Goal: Obtain resource: Obtain resource

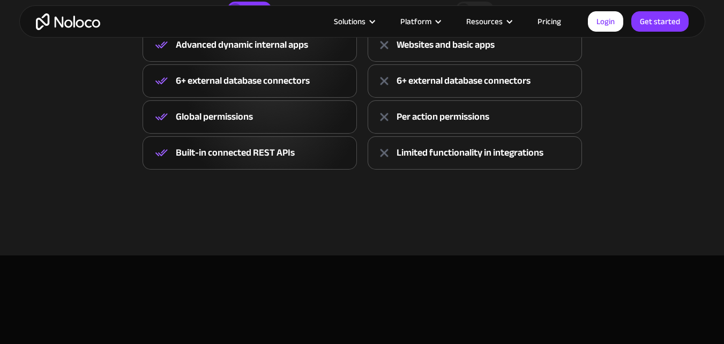
scroll to position [558, 0]
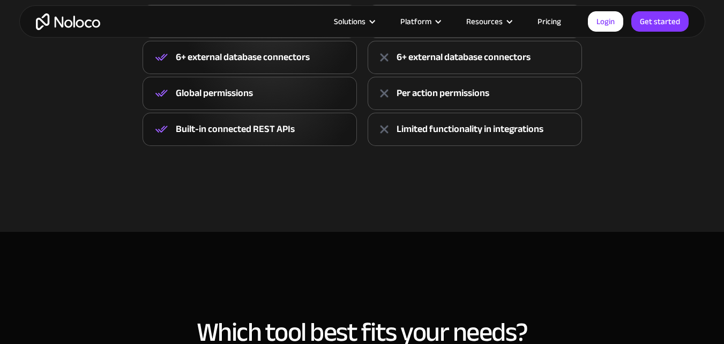
click at [559, 21] on link "Pricing" at bounding box center [549, 21] width 50 height 14
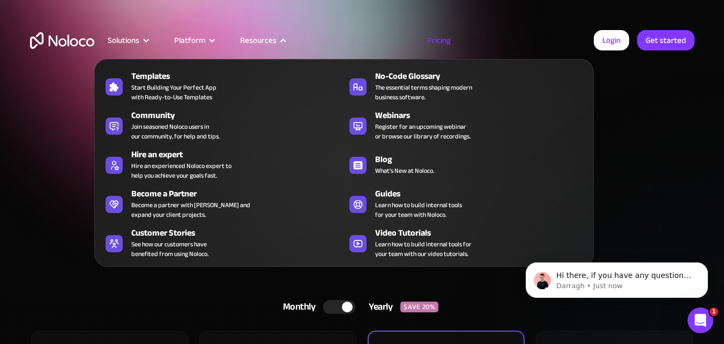
click at [245, 41] on div "Resources" at bounding box center [258, 40] width 36 height 14
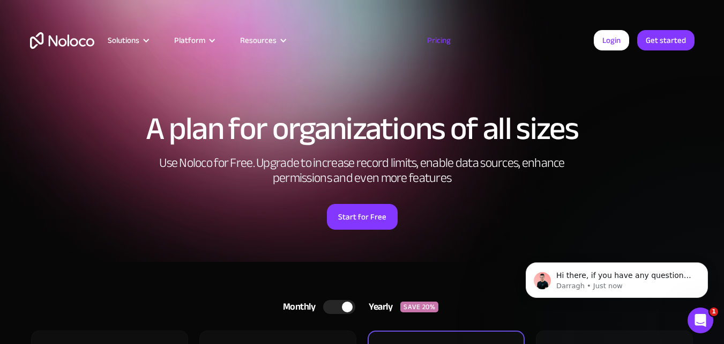
click at [245, 41] on div "Resources" at bounding box center [258, 40] width 36 height 14
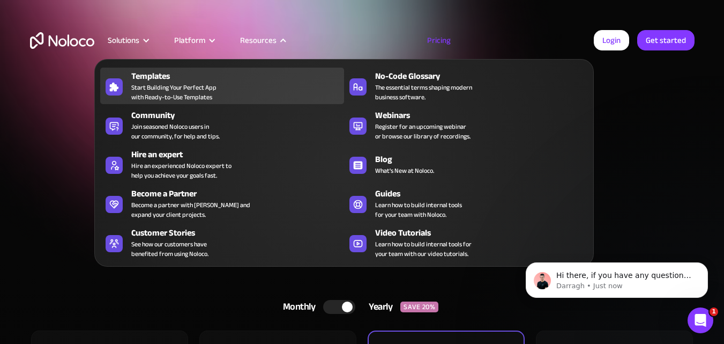
click at [179, 95] on span "Start Building Your Perfect App with Ready-to-Use Templates" at bounding box center [173, 92] width 85 height 19
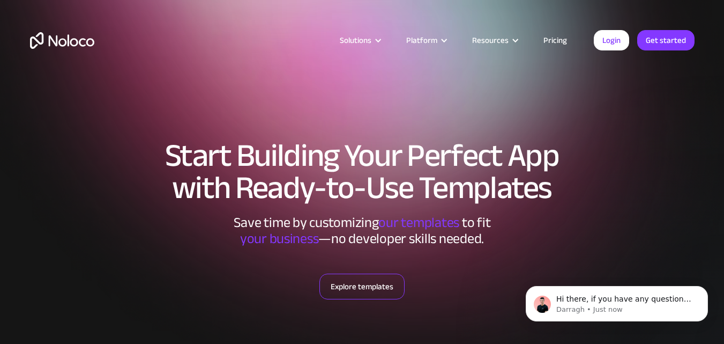
click at [356, 289] on link "Explore templates" at bounding box center [362, 286] width 85 height 26
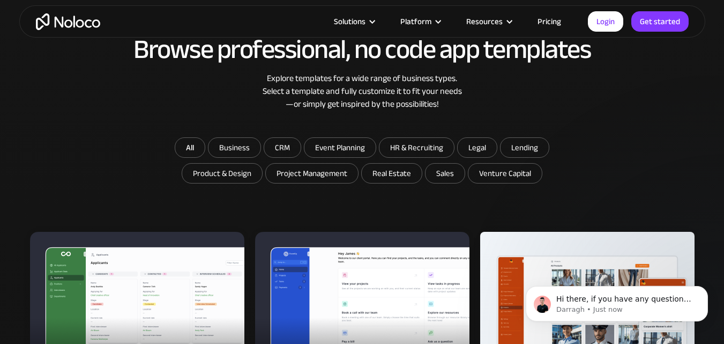
scroll to position [582, 0]
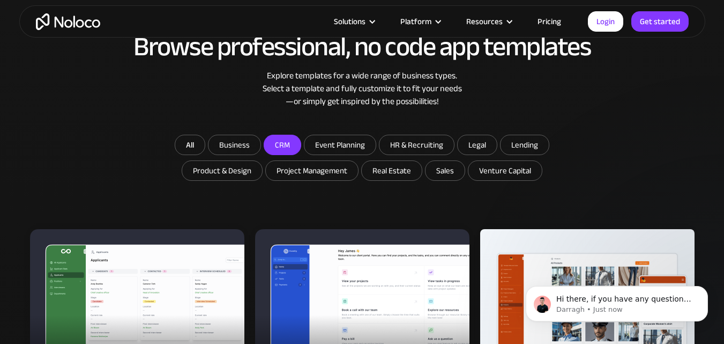
click at [284, 142] on input "CRM" at bounding box center [282, 144] width 36 height 19
checkbox input "true"
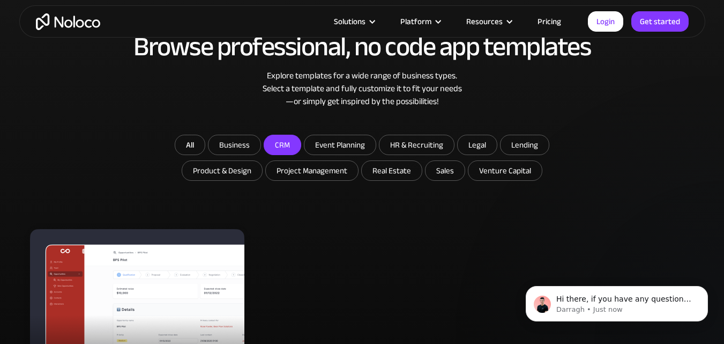
scroll to position [748, 0]
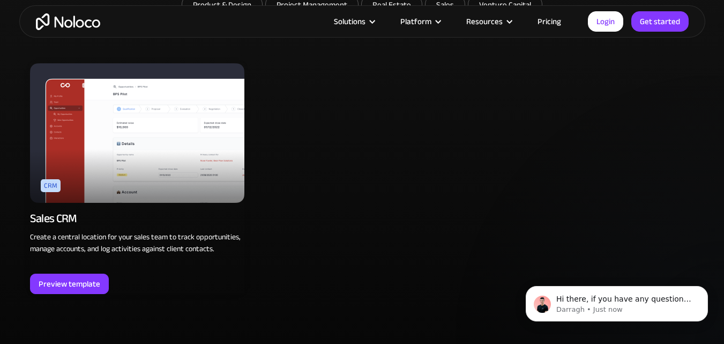
click at [90, 125] on img at bounding box center [137, 132] width 214 height 139
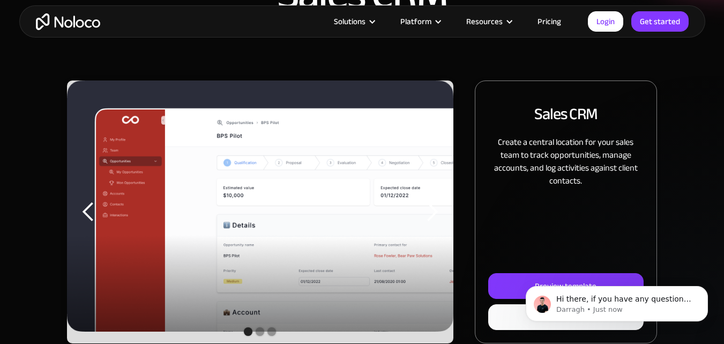
scroll to position [114, 0]
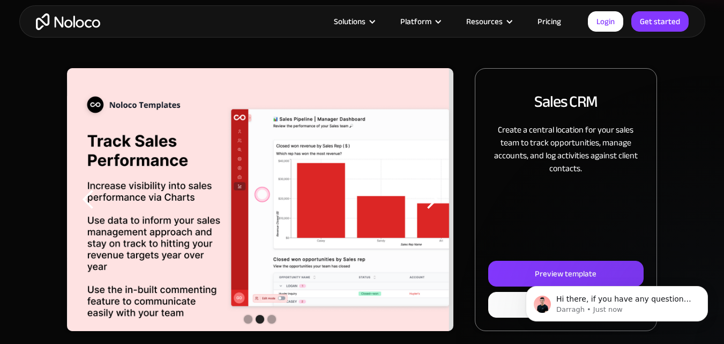
click at [435, 192] on div "next slide" at bounding box center [431, 199] width 21 height 21
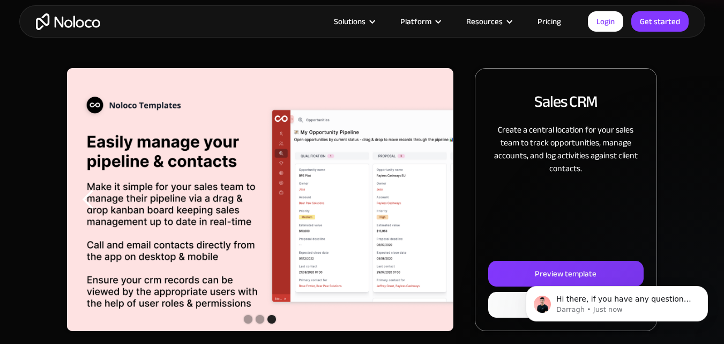
click at [435, 193] on div "next slide" at bounding box center [431, 199] width 21 height 21
click at [89, 211] on div "previous slide" at bounding box center [88, 199] width 43 height 263
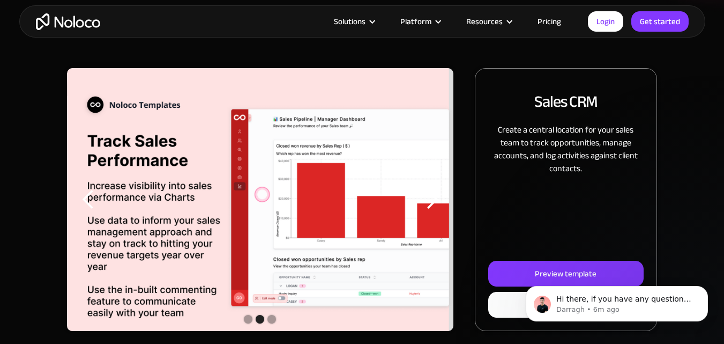
click at [89, 211] on div "previous slide" at bounding box center [88, 199] width 43 height 263
